Goal: Information Seeking & Learning: Learn about a topic

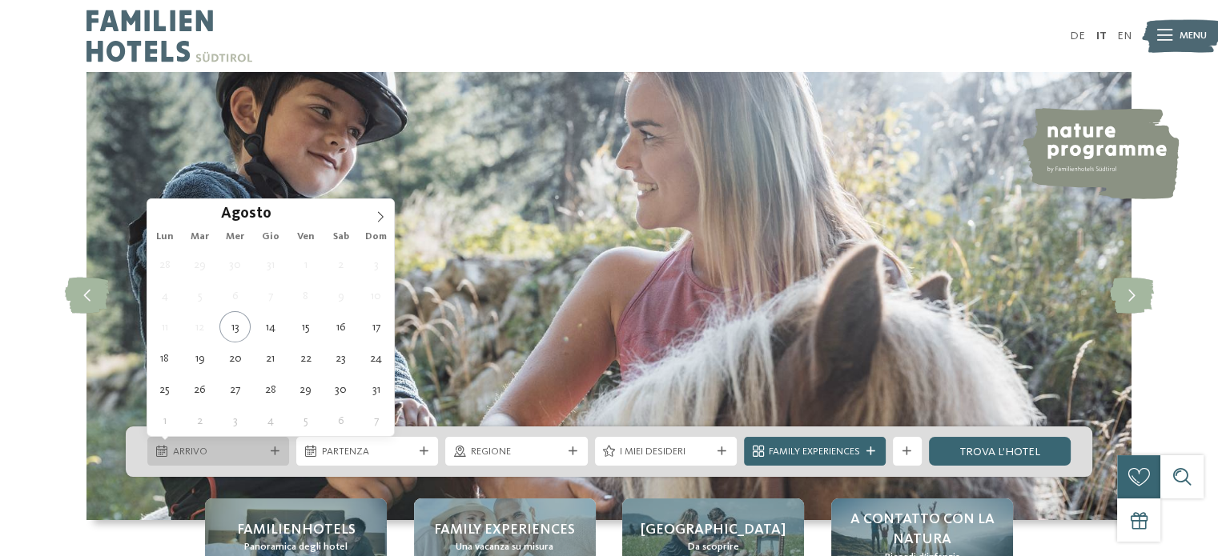
click at [234, 447] on span "Arrivo" at bounding box center [218, 452] width 91 height 14
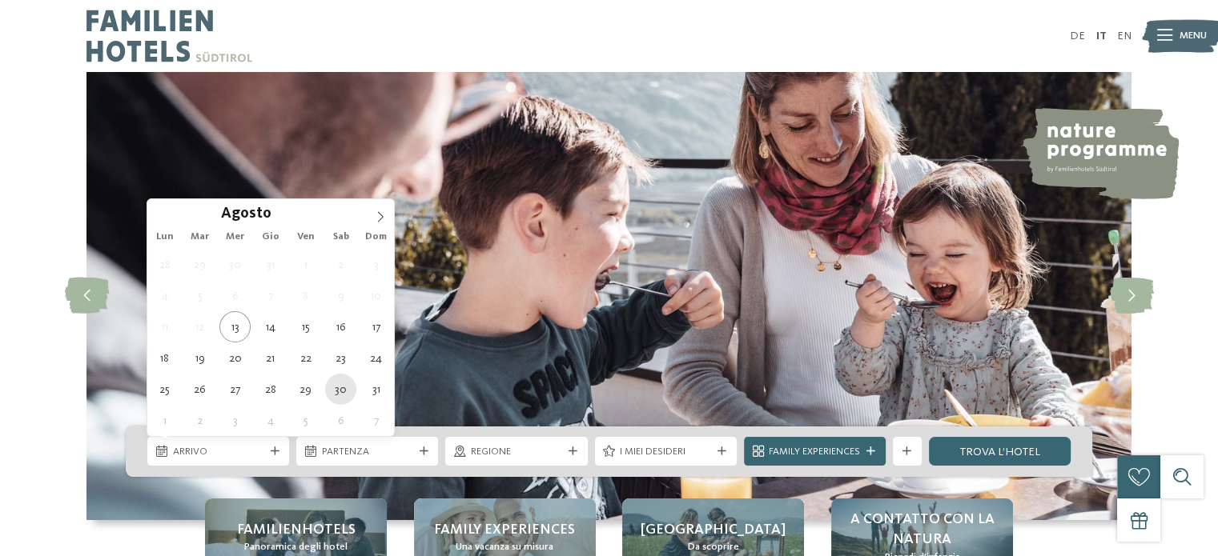
type div "[DATE]"
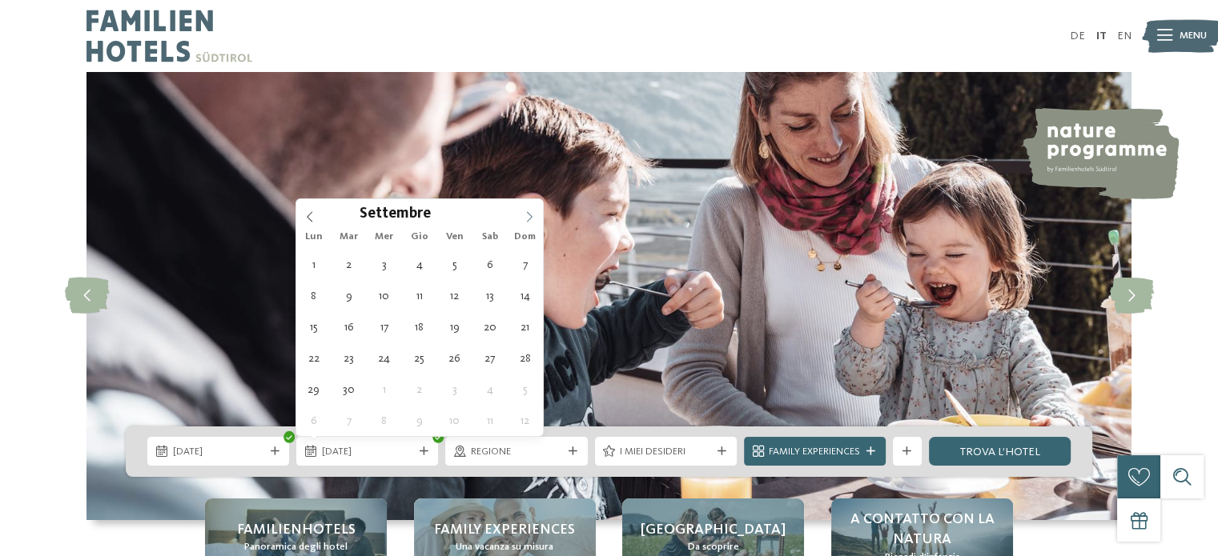
click at [532, 211] on icon at bounding box center [529, 216] width 11 height 11
type div "[DATE]"
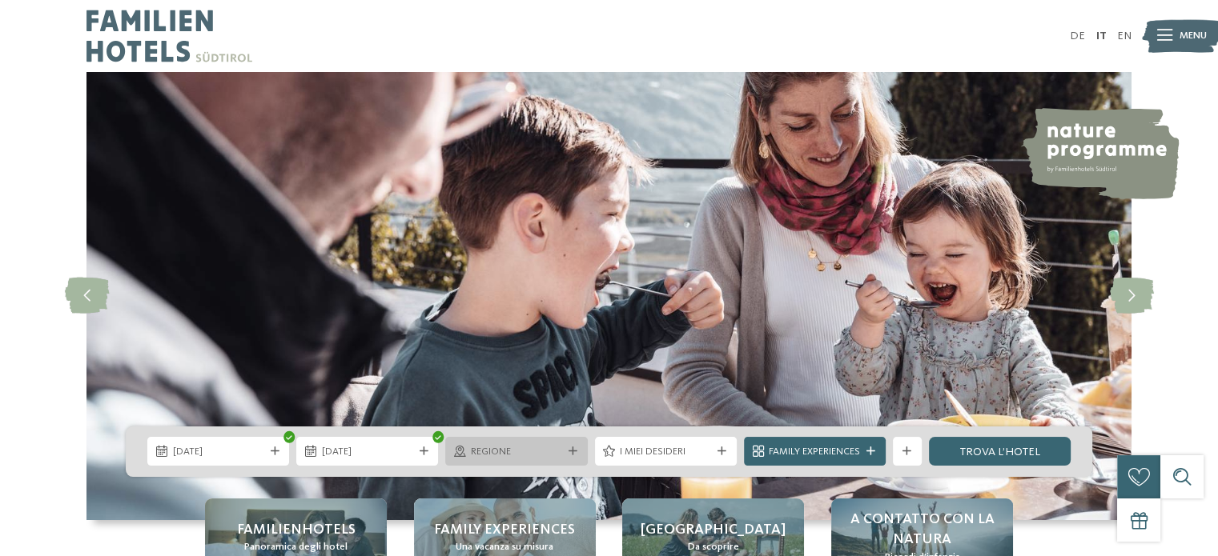
click at [559, 445] on span "Regione" at bounding box center [516, 452] width 91 height 14
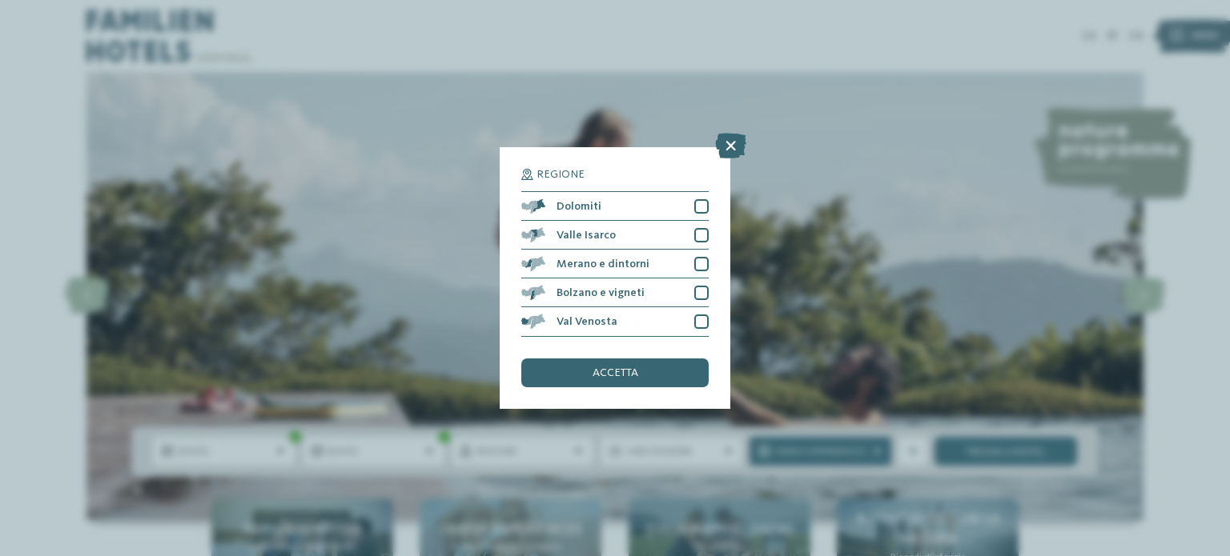
drag, startPoint x: 716, startPoint y: 184, endPoint x: 698, endPoint y: 209, distance: 30.4
click at [698, 209] on div "Regione Dolomiti [GEOGRAPHIC_DATA]" at bounding box center [615, 277] width 231 height 261
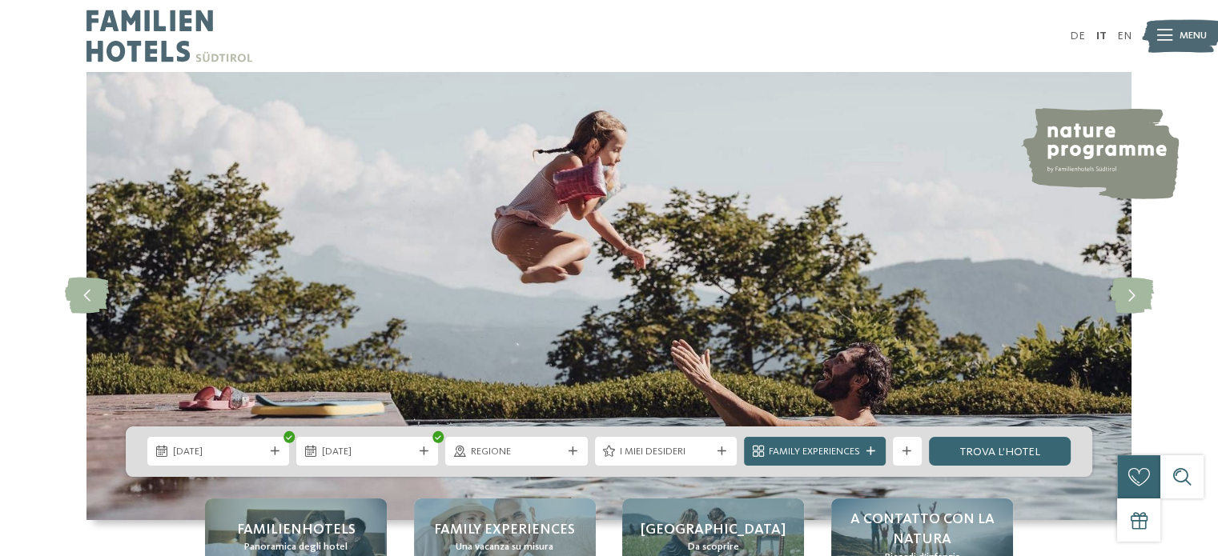
click at [698, 209] on img at bounding box center [608, 296] width 1045 height 448
click at [709, 451] on span "I miei desideri" at bounding box center [665, 452] width 91 height 14
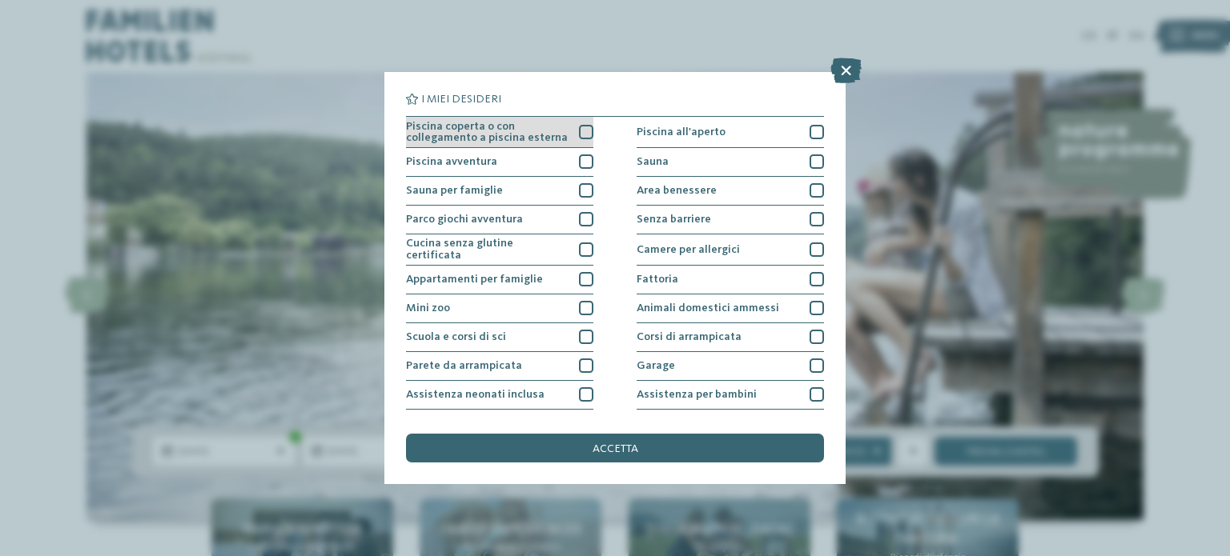
click at [579, 130] on div at bounding box center [586, 132] width 14 height 14
click at [581, 163] on div at bounding box center [586, 162] width 14 height 14
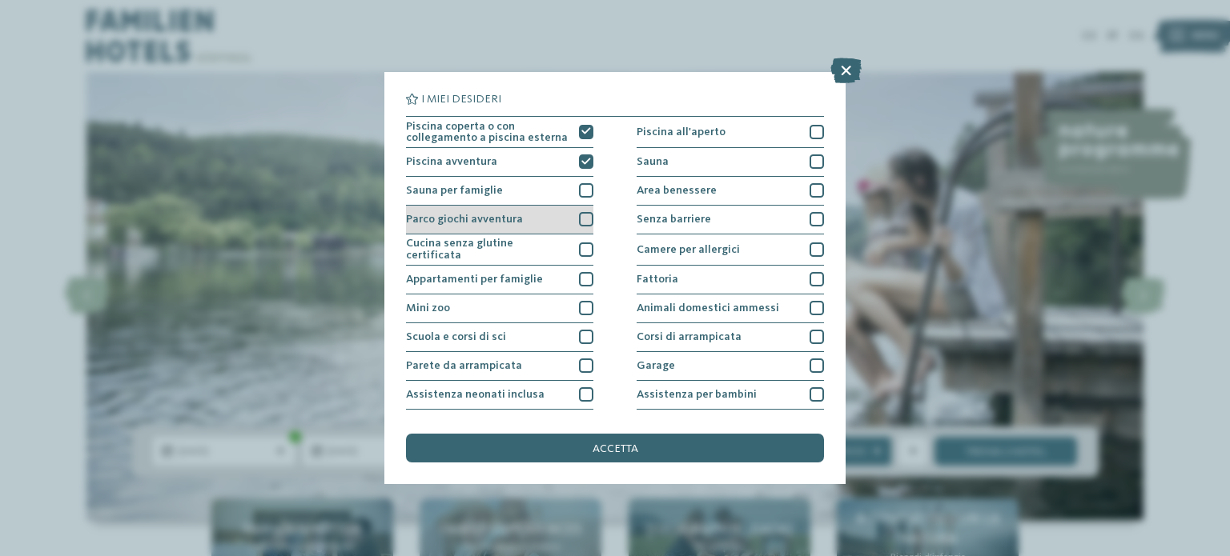
click at [580, 217] on div at bounding box center [586, 219] width 14 height 14
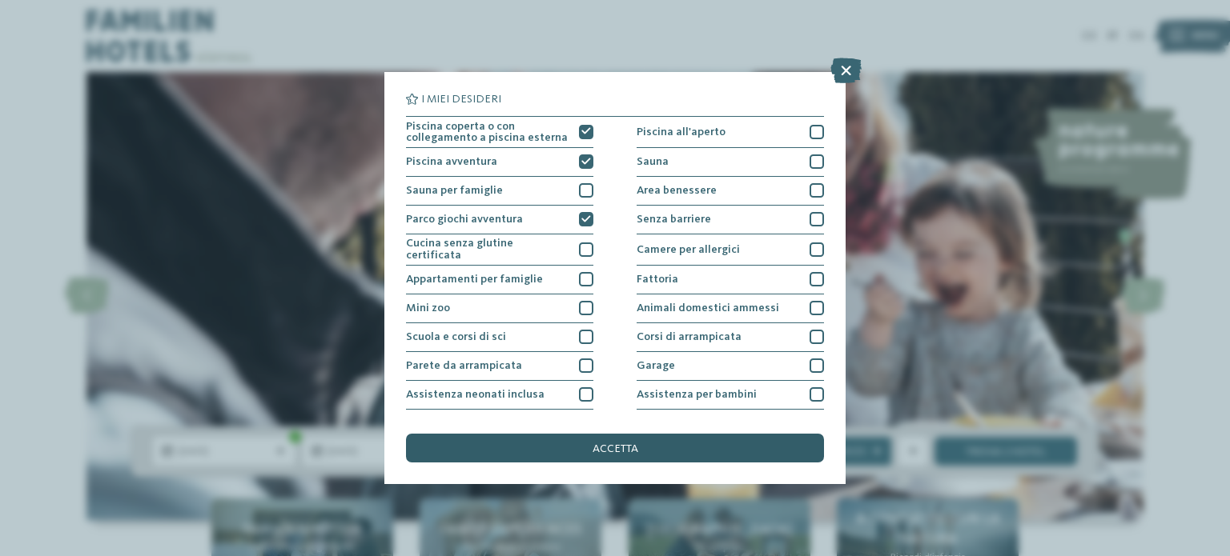
click at [648, 443] on div "accetta" at bounding box center [615, 448] width 418 height 29
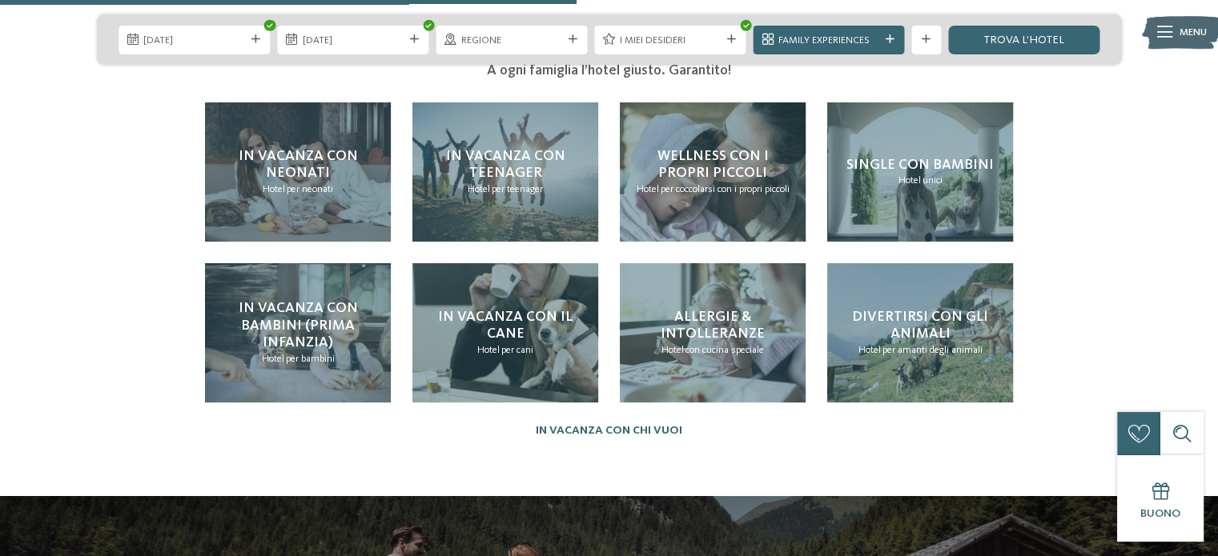
scroll to position [3129, 0]
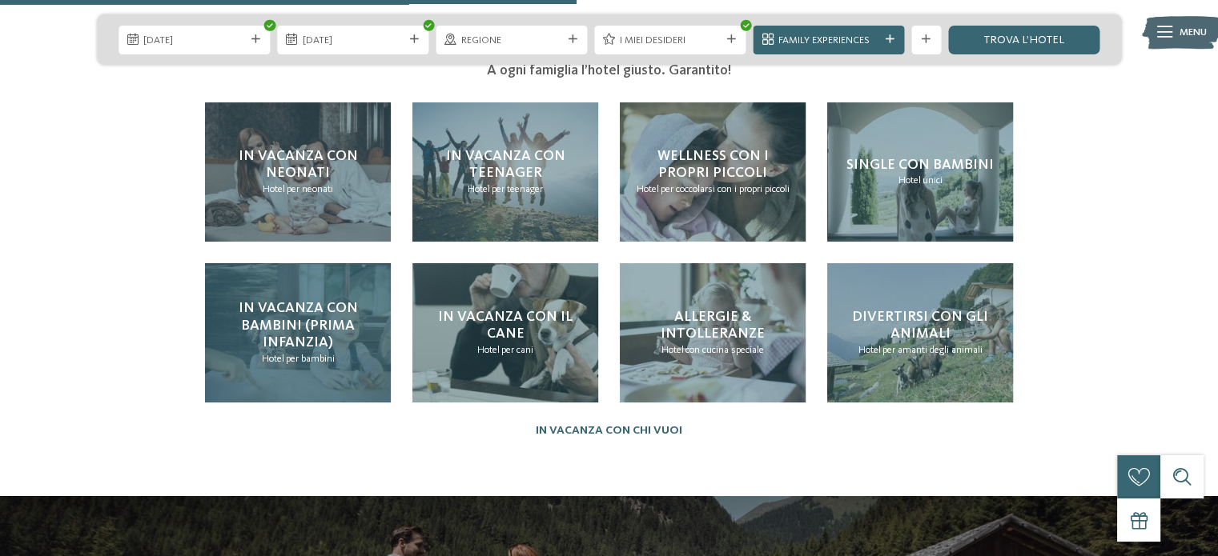
click at [328, 301] on span "In vacanza con bambini (prima infanzia)" at bounding box center [298, 325] width 119 height 49
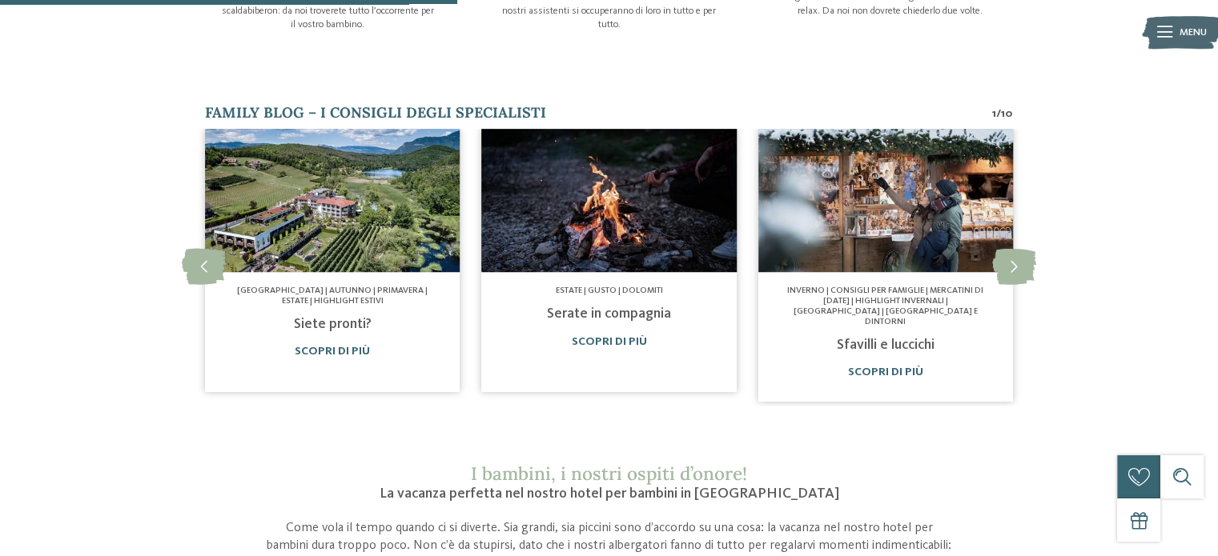
scroll to position [925, 0]
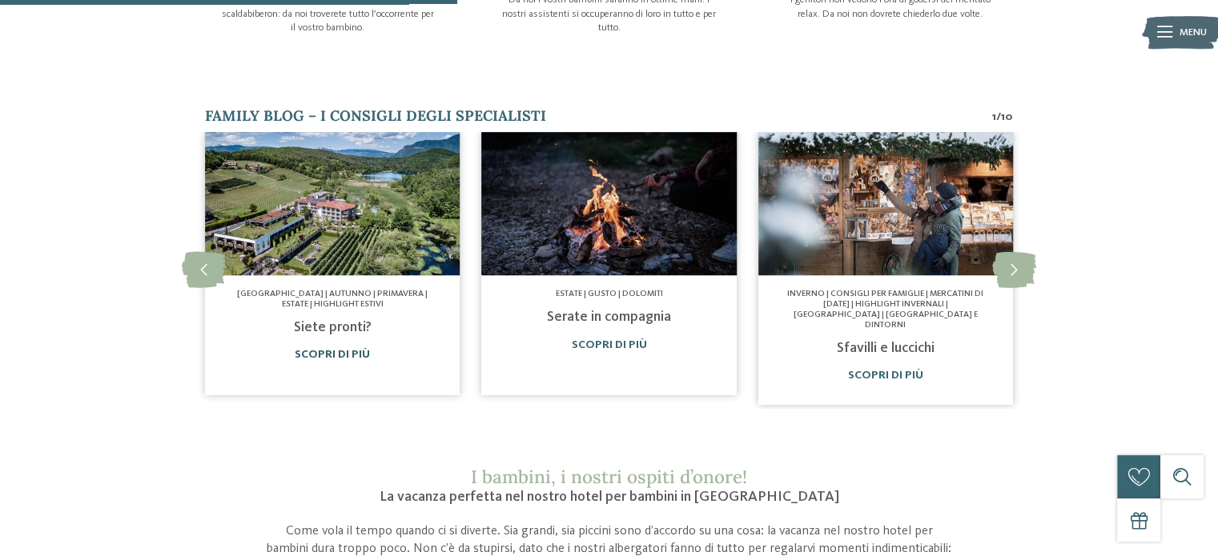
click at [334, 349] on link "Scopri di più" at bounding box center [332, 354] width 75 height 11
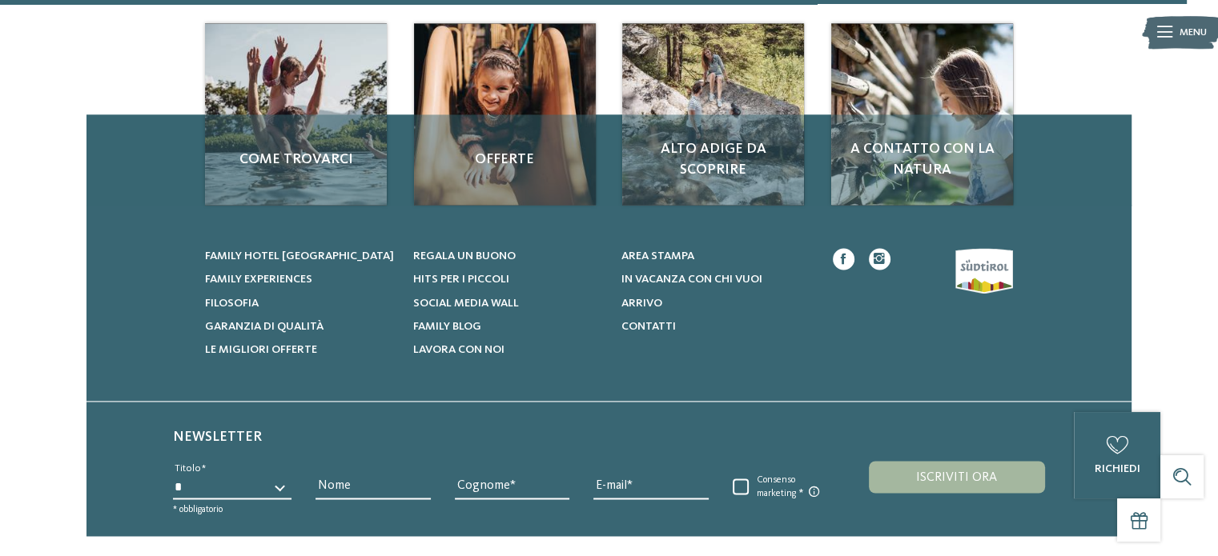
scroll to position [2466, 0]
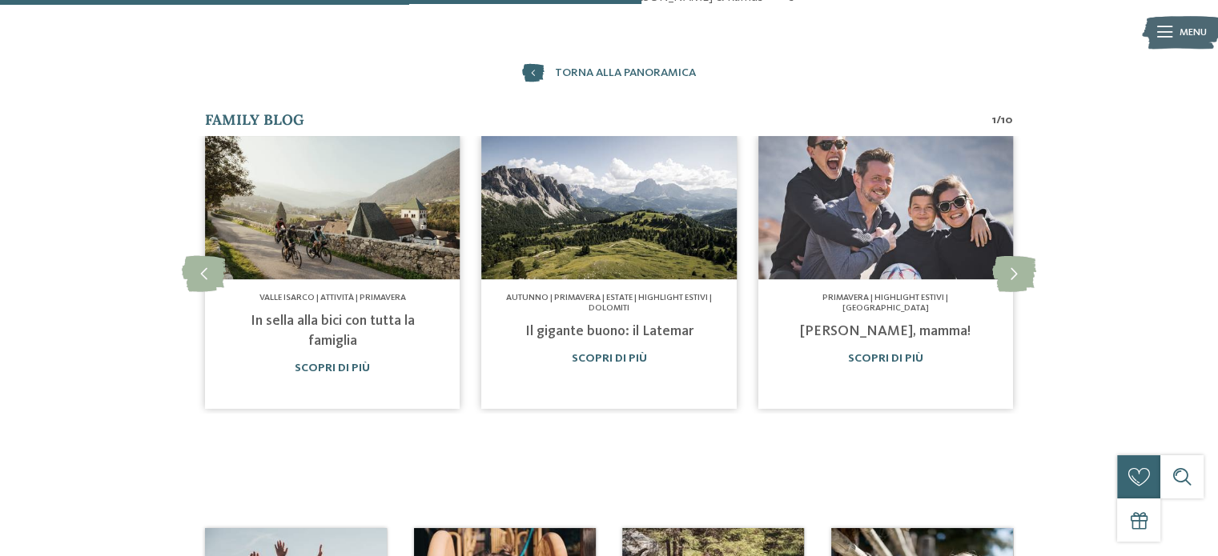
scroll to position [727, 0]
